Goal: Information Seeking & Learning: Find specific fact

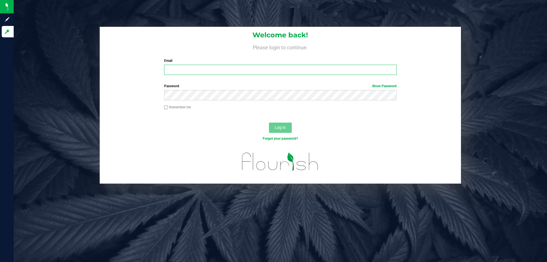
click at [222, 71] on input "Email" at bounding box center [280, 70] width 232 height 10
type input "[EMAIL_ADDRESS][DOMAIN_NAME]"
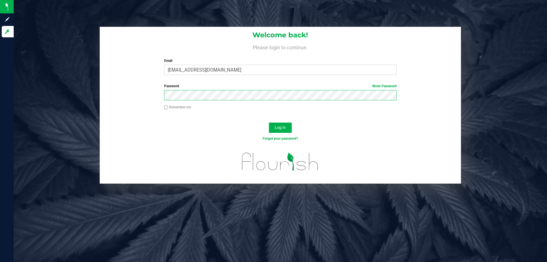
click at [269, 123] on button "Log In" at bounding box center [280, 128] width 23 height 10
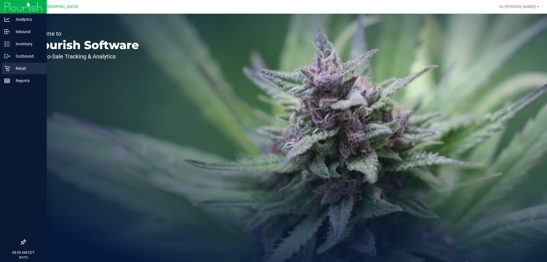
click at [21, 69] on p "Retail" at bounding box center [27, 68] width 34 height 7
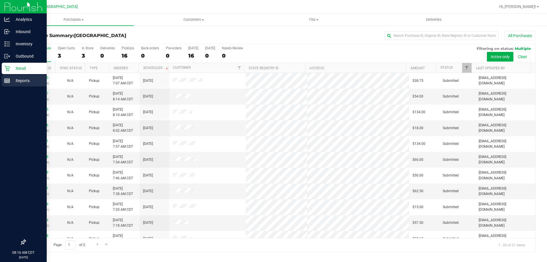
click at [12, 80] on p "Reports" at bounding box center [27, 80] width 34 height 7
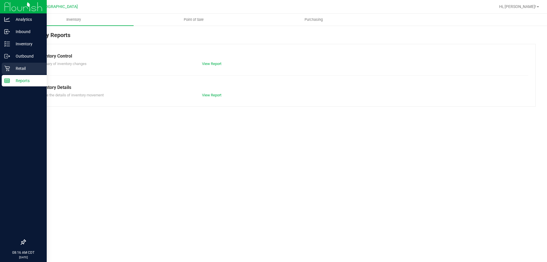
click at [16, 65] on p "Retail" at bounding box center [27, 68] width 34 height 7
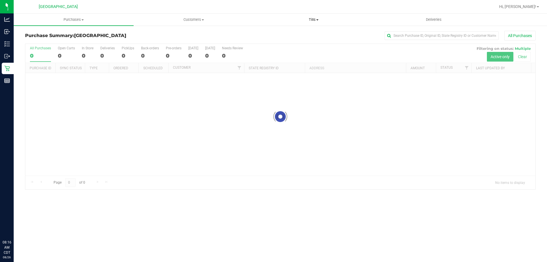
click at [324, 18] on span "Tills" at bounding box center [313, 19] width 119 height 5
click at [275, 34] on span "Manage tills" at bounding box center [273, 34] width 38 height 5
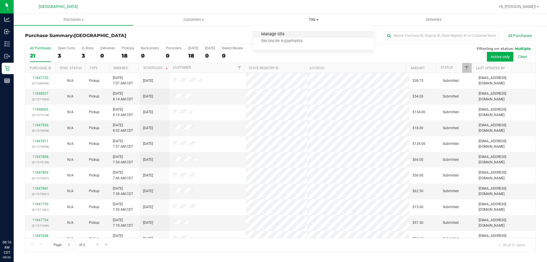
click at [275, 35] on span "Manage tills" at bounding box center [273, 34] width 38 height 5
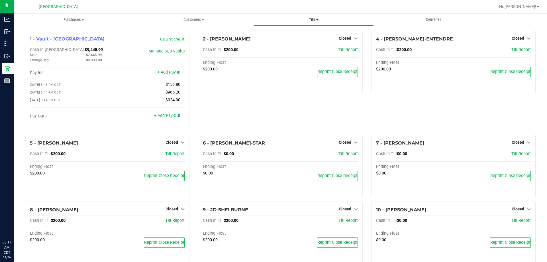
click at [311, 19] on span "Tills" at bounding box center [313, 19] width 119 height 5
click at [288, 33] on span "Manage tills" at bounding box center [273, 34] width 38 height 5
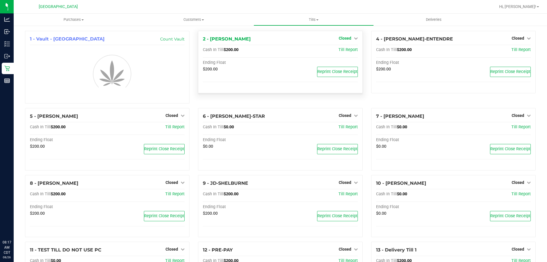
click at [346, 36] on span "Closed" at bounding box center [345, 38] width 13 height 5
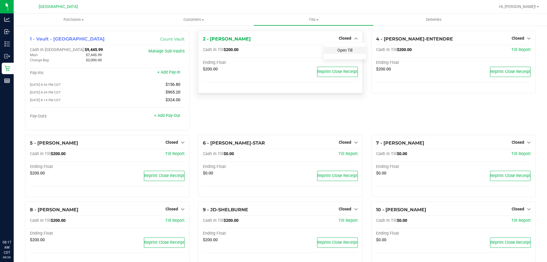
click at [345, 51] on link "Open Till" at bounding box center [345, 50] width 15 height 5
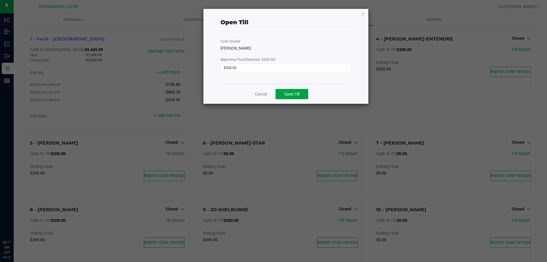
click at [294, 95] on span "Open Till" at bounding box center [292, 94] width 15 height 5
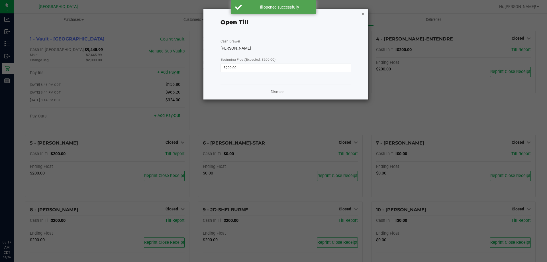
click at [364, 14] on icon "button" at bounding box center [363, 13] width 4 height 7
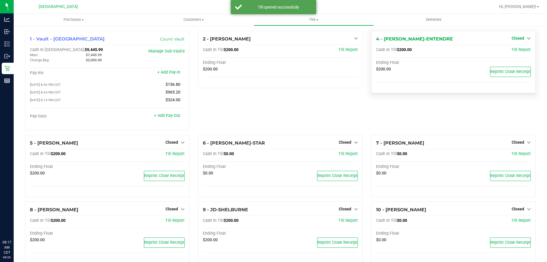
click at [517, 40] on span "Closed" at bounding box center [518, 38] width 13 height 5
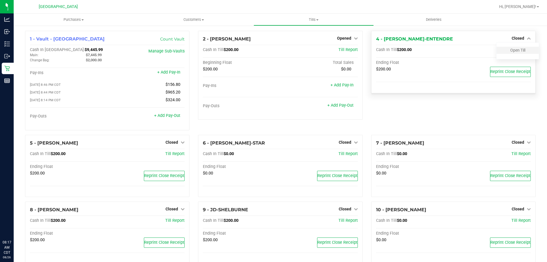
click at [518, 53] on div "Open Till" at bounding box center [518, 50] width 42 height 7
click at [521, 51] on link "Open Till" at bounding box center [518, 50] width 15 height 5
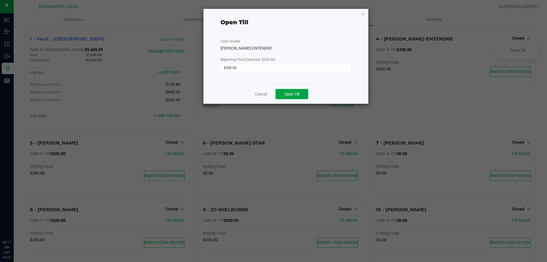
click at [286, 92] on span "Open Till" at bounding box center [292, 94] width 15 height 5
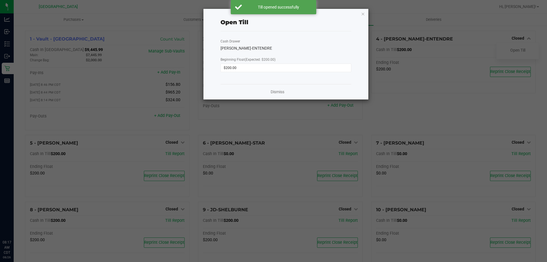
click at [363, 15] on icon "button" at bounding box center [363, 13] width 4 height 7
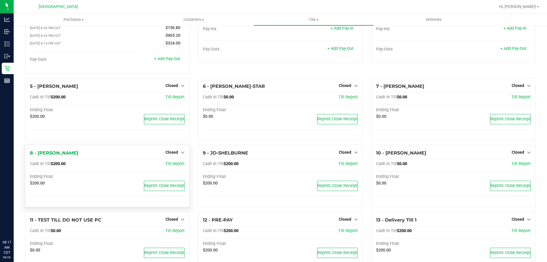
scroll to position [57, 0]
click at [177, 152] on link "Closed" at bounding box center [175, 152] width 19 height 5
click at [174, 166] on link "Open Till" at bounding box center [171, 164] width 15 height 5
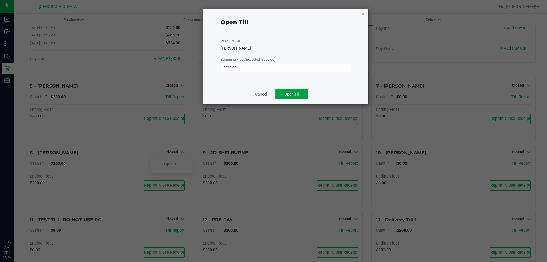
click at [303, 97] on button "Open Till" at bounding box center [292, 94] width 33 height 10
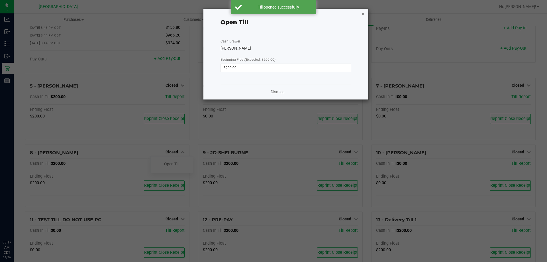
click at [363, 15] on icon "button" at bounding box center [363, 13] width 4 height 7
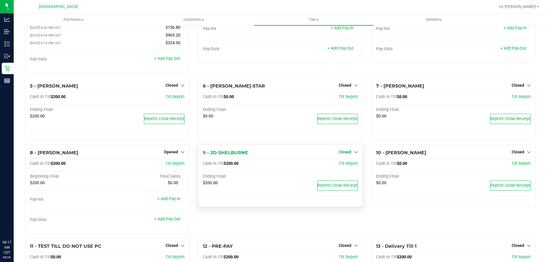
click at [341, 154] on span "Closed" at bounding box center [345, 152] width 13 height 5
click at [338, 165] on link "Open Till" at bounding box center [345, 164] width 15 height 5
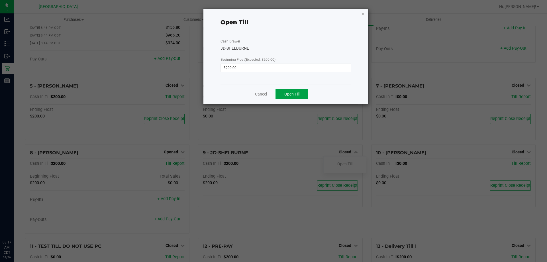
click at [297, 95] on span "Open Till" at bounding box center [292, 94] width 15 height 5
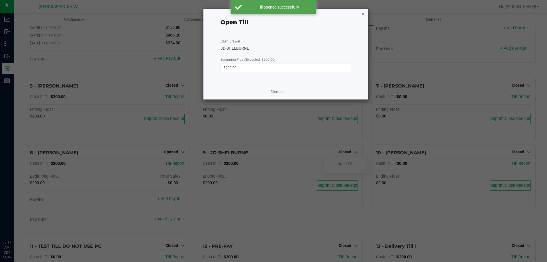
click at [364, 13] on icon "button" at bounding box center [363, 13] width 4 height 7
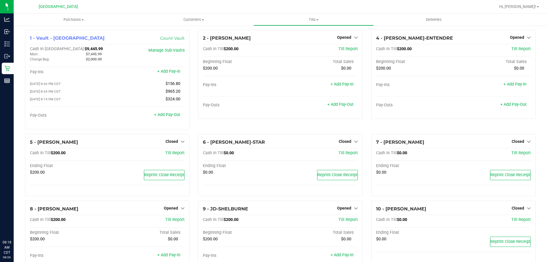
scroll to position [0, 0]
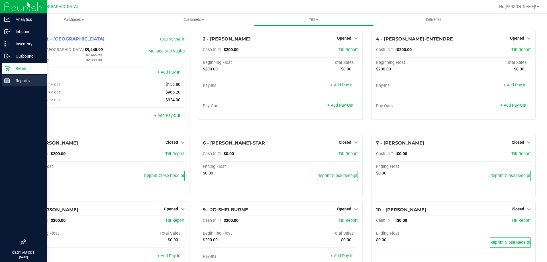
click at [13, 79] on p "Reports" at bounding box center [27, 80] width 34 height 7
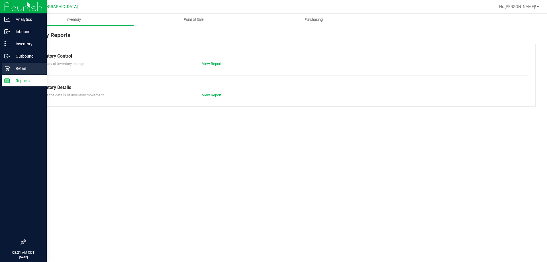
click at [14, 69] on p "Retail" at bounding box center [27, 68] width 34 height 7
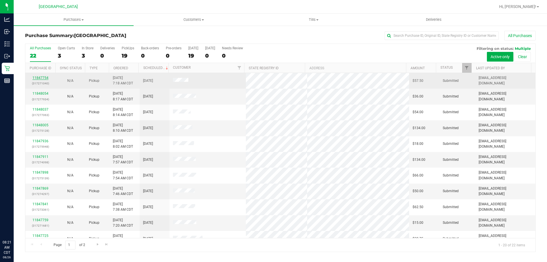
click at [45, 79] on link "11847754" at bounding box center [41, 78] width 16 height 4
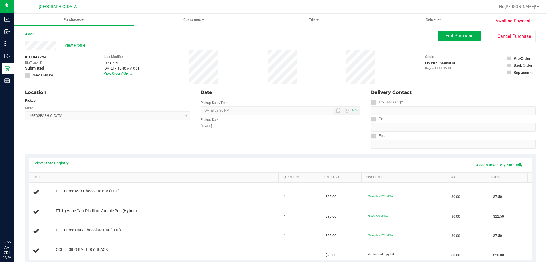
click at [33, 34] on link "Back" at bounding box center [29, 34] width 9 height 4
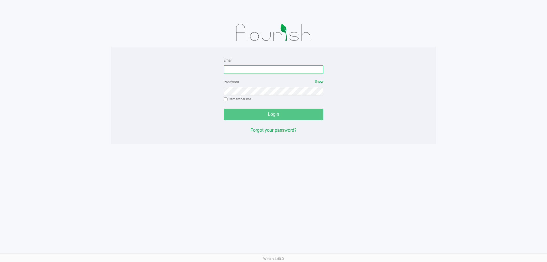
click at [245, 69] on input "Email" at bounding box center [274, 69] width 100 height 9
type input "[EMAIL_ADDRESS][DOMAIN_NAME]"
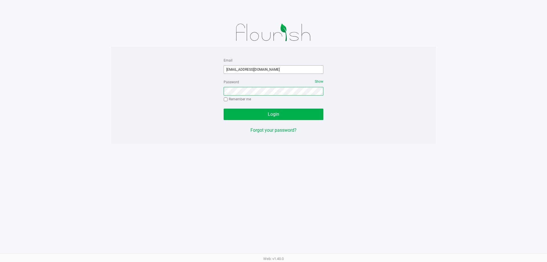
click at [224, 109] on button "Login" at bounding box center [274, 114] width 100 height 11
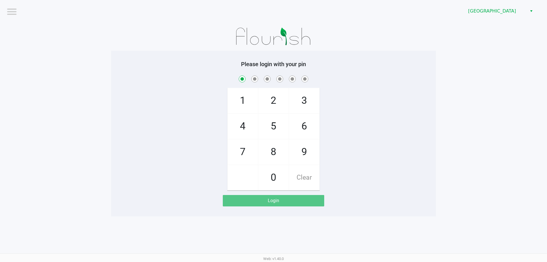
checkbox input "true"
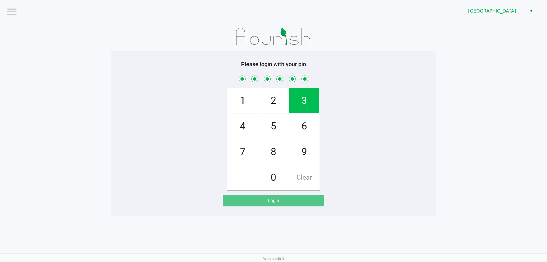
checkbox input "true"
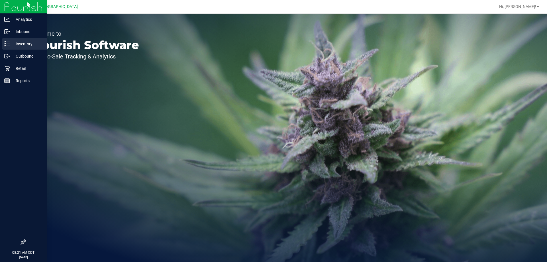
click at [10, 46] on line at bounding box center [8, 46] width 3 height 0
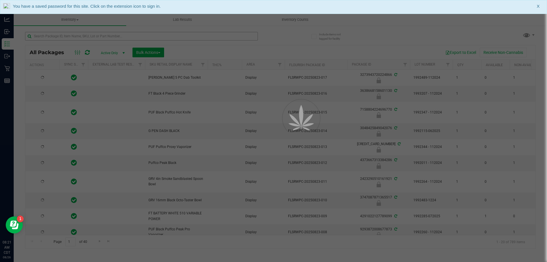
click at [90, 36] on div at bounding box center [273, 131] width 547 height 262
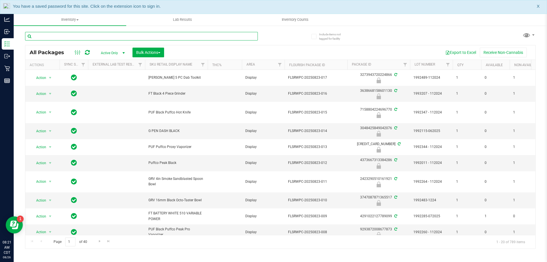
click at [90, 36] on input "text" at bounding box center [141, 36] width 233 height 9
paste input "FT 7g Ground Flower (Hybrid)"
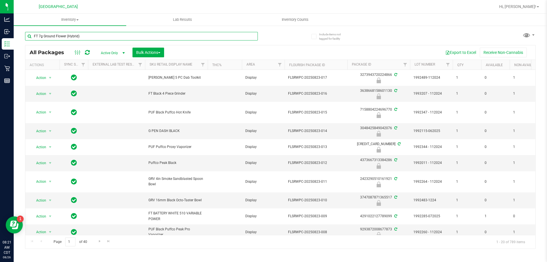
type input "FT 7g Ground Flower (Hybrid)"
